Goal: Task Accomplishment & Management: Manage account settings

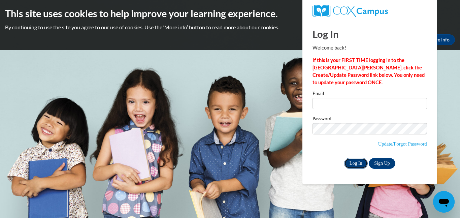
click at [356, 166] on input "Log In" at bounding box center [356, 163] width 24 height 11
click at [357, 162] on input "Log In" at bounding box center [356, 163] width 24 height 11
click at [381, 143] on link "Update/Forgot Password" at bounding box center [402, 143] width 49 height 5
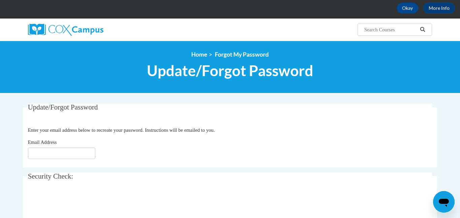
scroll to position [33, 0]
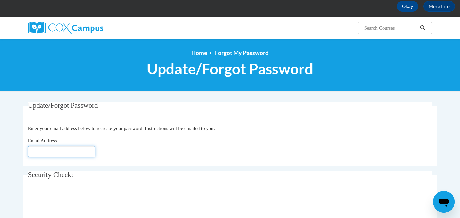
click at [37, 150] on input "Email Address" at bounding box center [61, 151] width 67 height 11
type input "[EMAIL_ADDRESS][DOMAIN_NAME]"
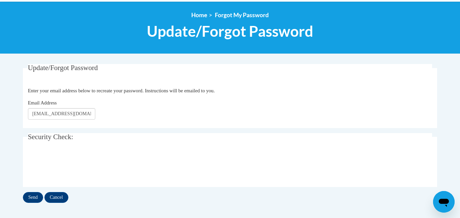
scroll to position [73, 0]
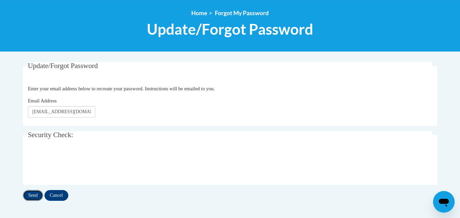
click at [29, 194] on input "Send" at bounding box center [33, 195] width 20 height 11
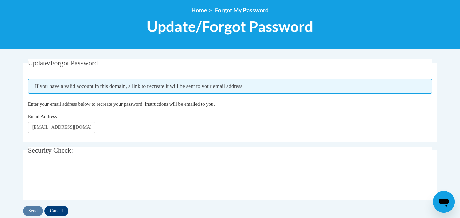
scroll to position [93, 0]
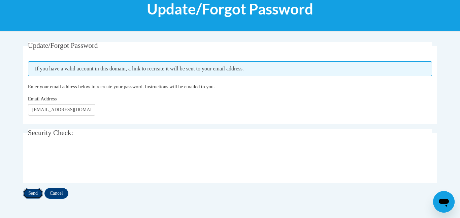
click at [31, 194] on input "Send" at bounding box center [33, 193] width 20 height 11
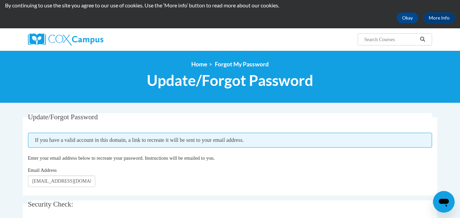
scroll to position [19, 0]
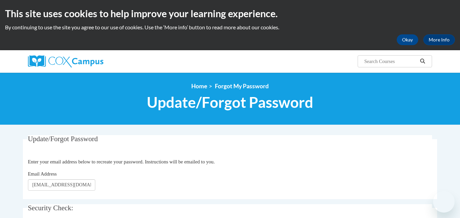
scroll to position [138, 0]
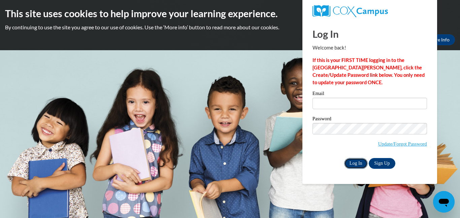
click at [352, 164] on input "Log In" at bounding box center [356, 163] width 24 height 11
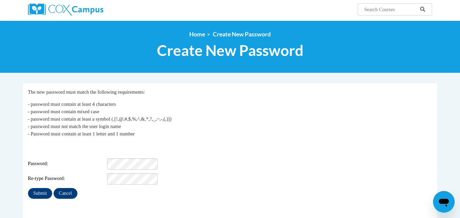
scroll to position [69, 0]
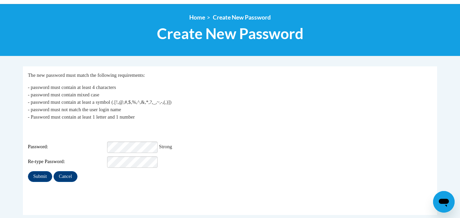
click at [110, 187] on fieldset "My Password The new password must match the following requirements: - password …" at bounding box center [230, 140] width 414 height 149
click at [41, 171] on input "Submit" at bounding box center [40, 176] width 24 height 11
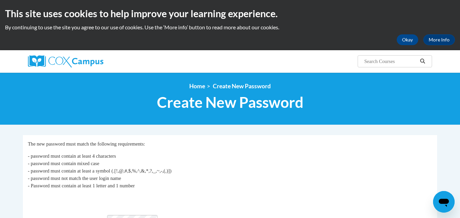
click at [326, 159] on p "- password must contain at least 4 characters - password must contain mixed cas…" at bounding box center [230, 170] width 405 height 37
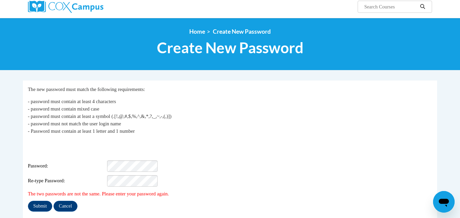
scroll to position [68, 0]
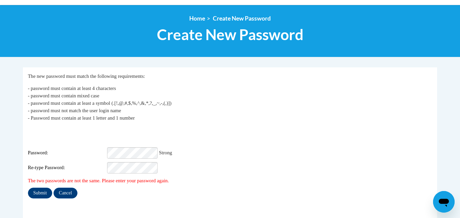
click at [424, 147] on div "Password: Strong" at bounding box center [230, 152] width 405 height 11
click at [361, 129] on div "Login: Suszann.Malito@Mahoningctc.com Password: Strong Re-type Password:" at bounding box center [230, 150] width 405 height 47
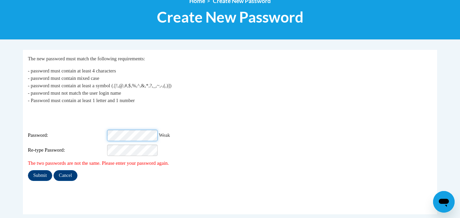
scroll to position [82, 0]
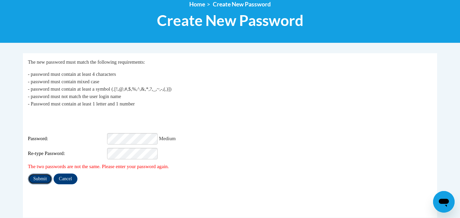
click at [41, 173] on input "Submit" at bounding box center [40, 178] width 24 height 11
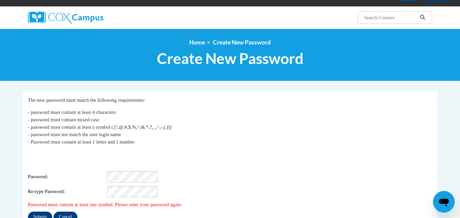
scroll to position [45, 0]
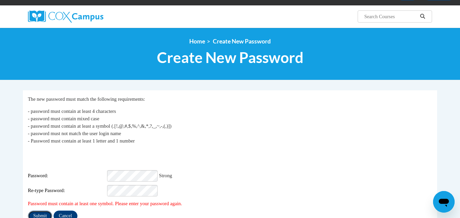
click at [44, 211] on input "Submit" at bounding box center [40, 216] width 24 height 11
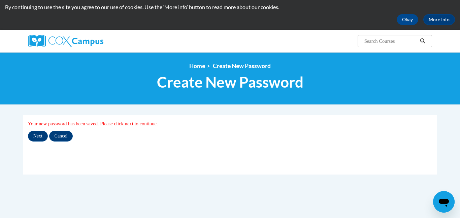
scroll to position [25, 0]
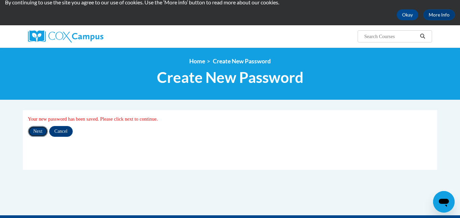
click at [36, 127] on input "Next" at bounding box center [38, 131] width 20 height 11
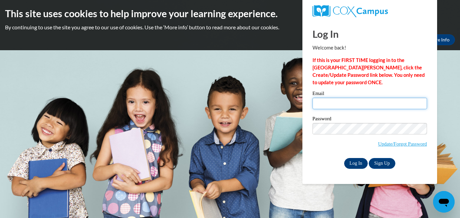
type input "[EMAIL_ADDRESS][PERSON_NAME][DOMAIN_NAME]"
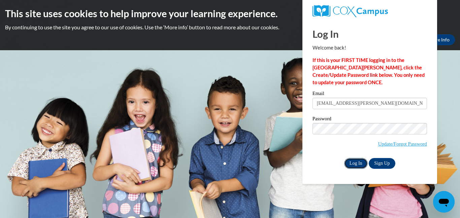
click at [356, 164] on input "Log In" at bounding box center [356, 163] width 24 height 11
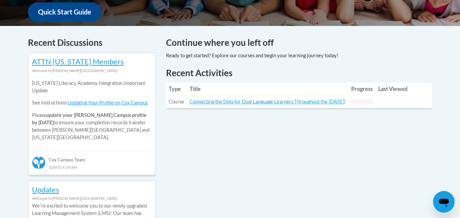
scroll to position [257, 0]
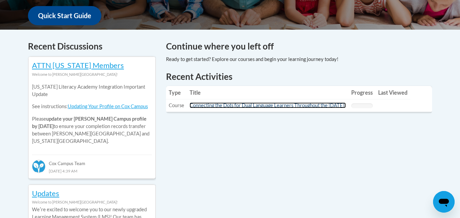
click at [223, 107] on link "Connecting the Dots for Dual Language Learners Throughout the [DATE]!" at bounding box center [268, 105] width 156 height 6
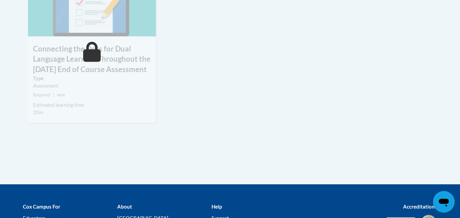
scroll to position [612, 0]
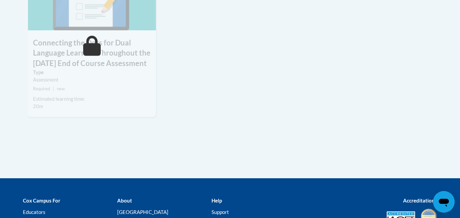
click at [77, 55] on h3 "Connecting the Dots for Dual Language Learners Throughout the Preschool Day End…" at bounding box center [92, 53] width 128 height 31
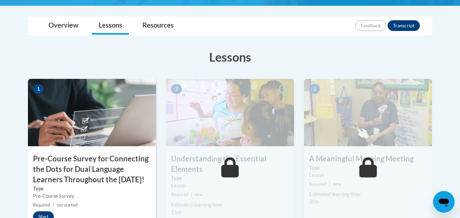
scroll to position [162, 0]
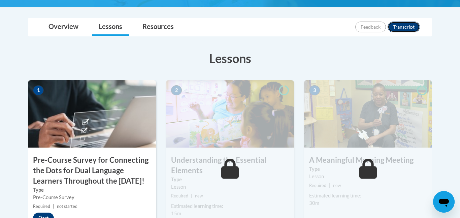
click at [407, 26] on button "Transcript" at bounding box center [404, 27] width 32 height 11
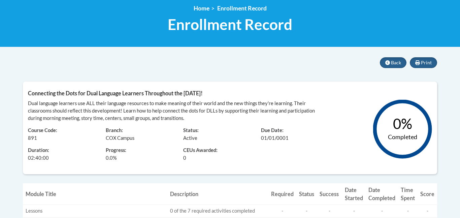
scroll to position [93, 0]
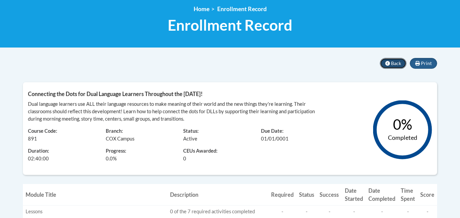
click at [388, 63] on icon at bounding box center [387, 63] width 5 height 5
